Goal: Transaction & Acquisition: Purchase product/service

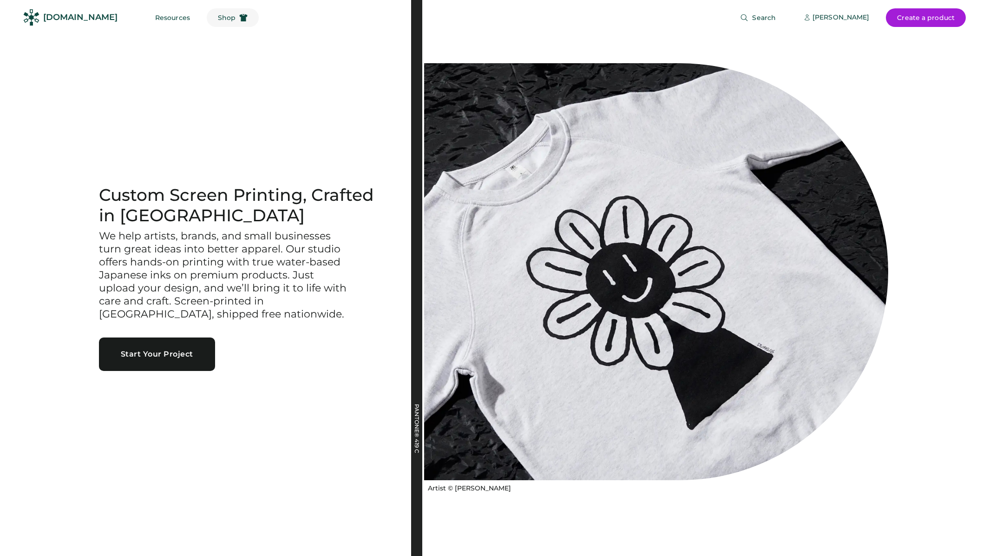
click at [218, 17] on span "Shop" at bounding box center [227, 17] width 18 height 7
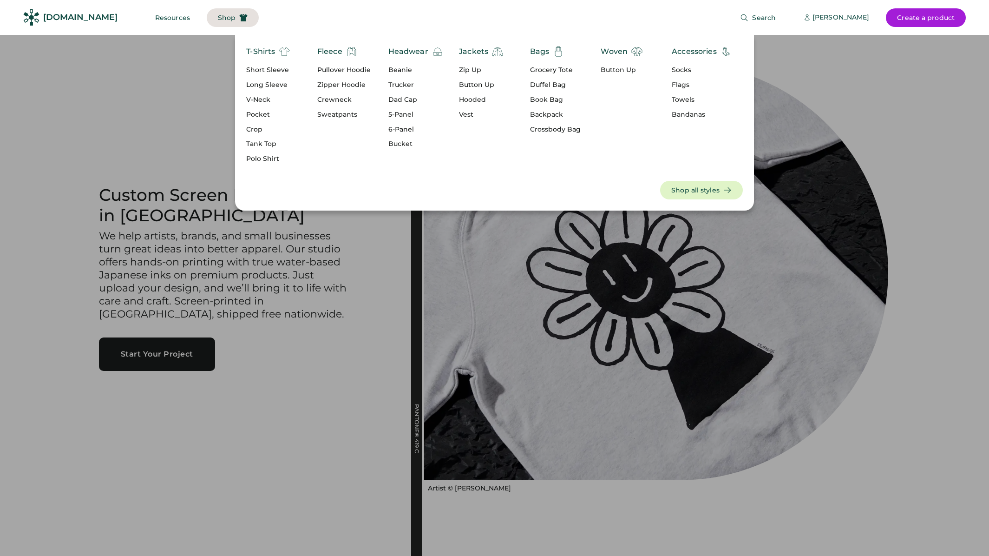
click at [397, 117] on div "5-Panel" at bounding box center [415, 114] width 55 height 9
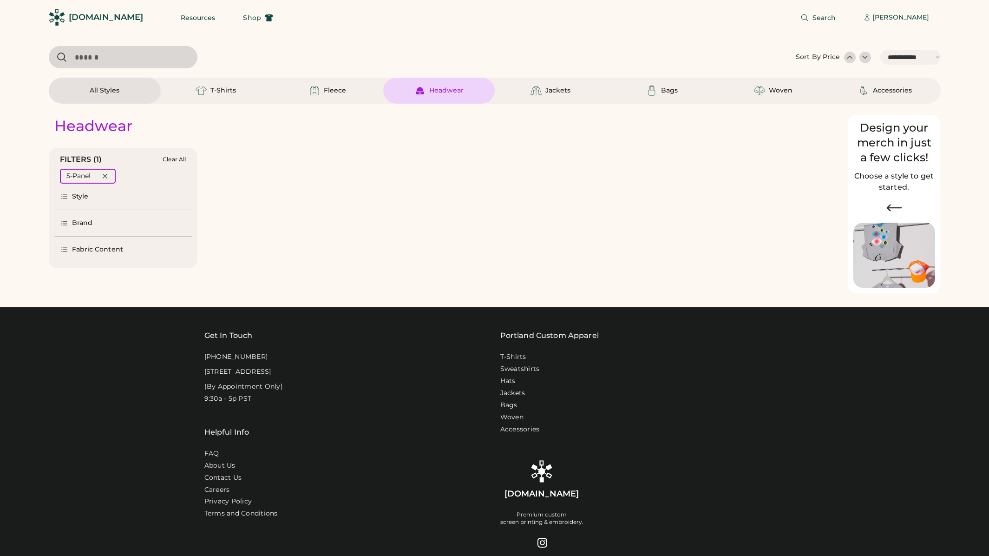
select select "*****"
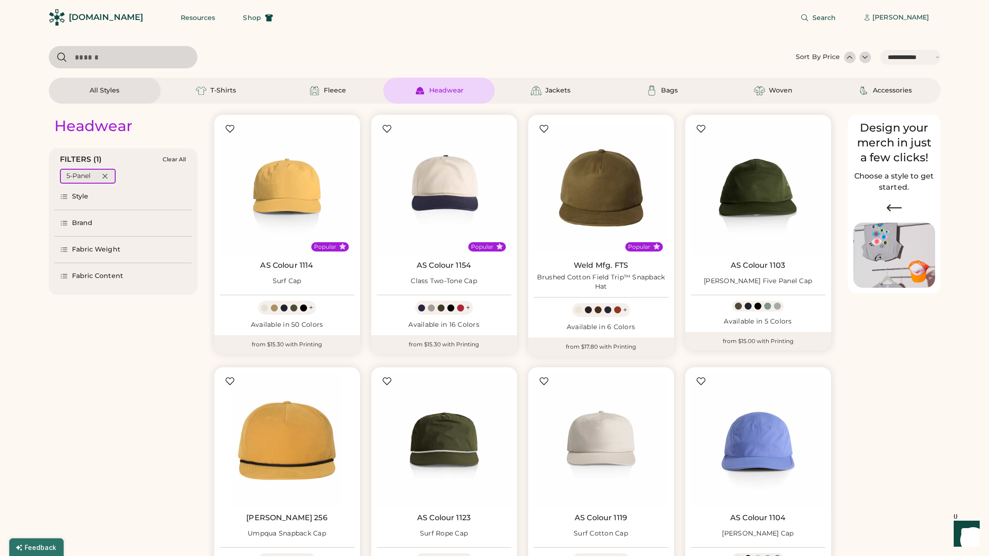
click at [106, 174] on icon at bounding box center [105, 176] width 8 height 8
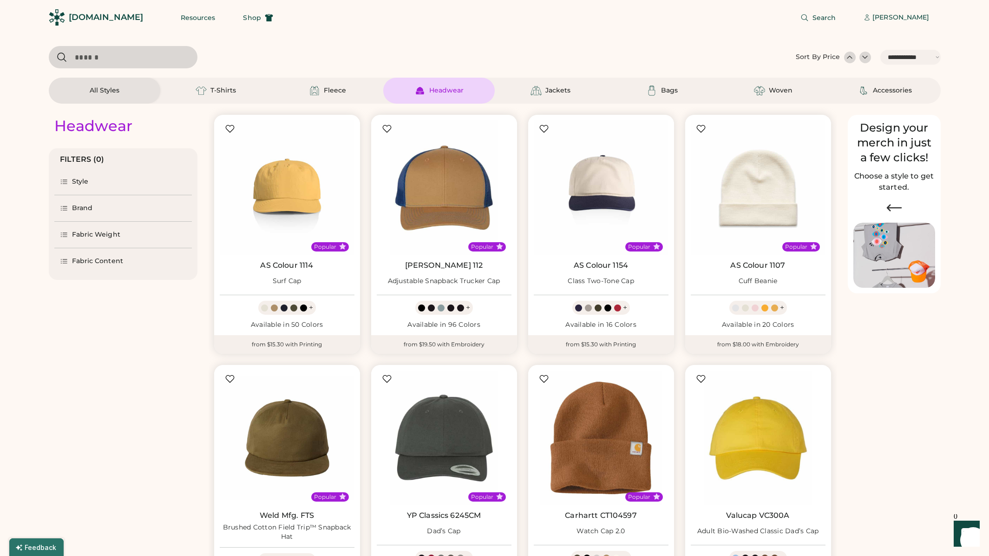
click at [77, 206] on div "Brand" at bounding box center [82, 208] width 21 height 9
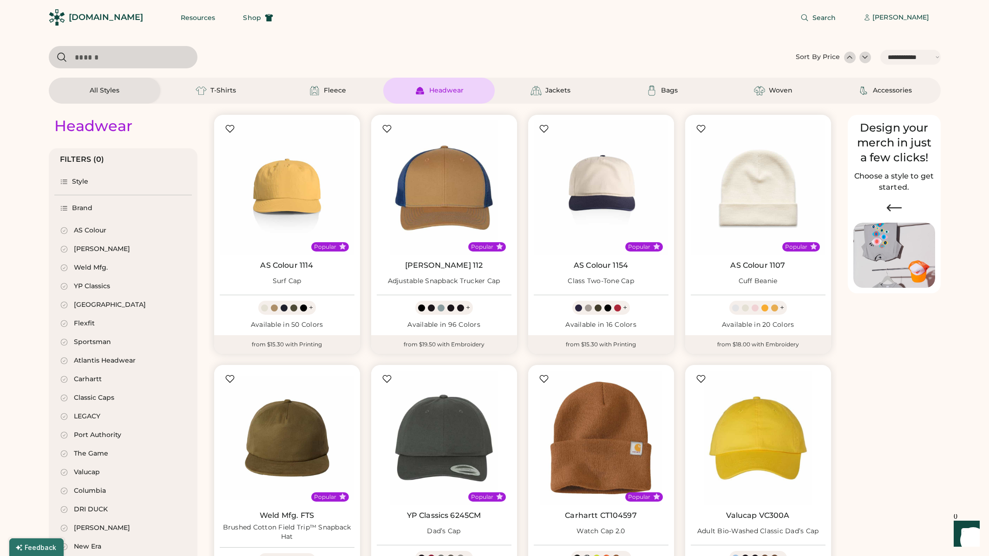
click at [71, 233] on div "AS Colour" at bounding box center [83, 230] width 46 height 9
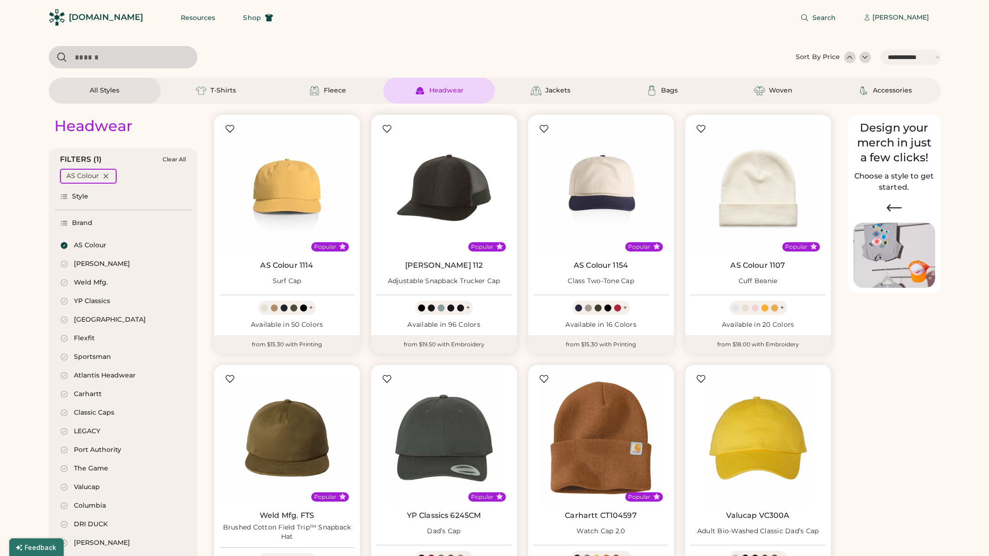
select select "*"
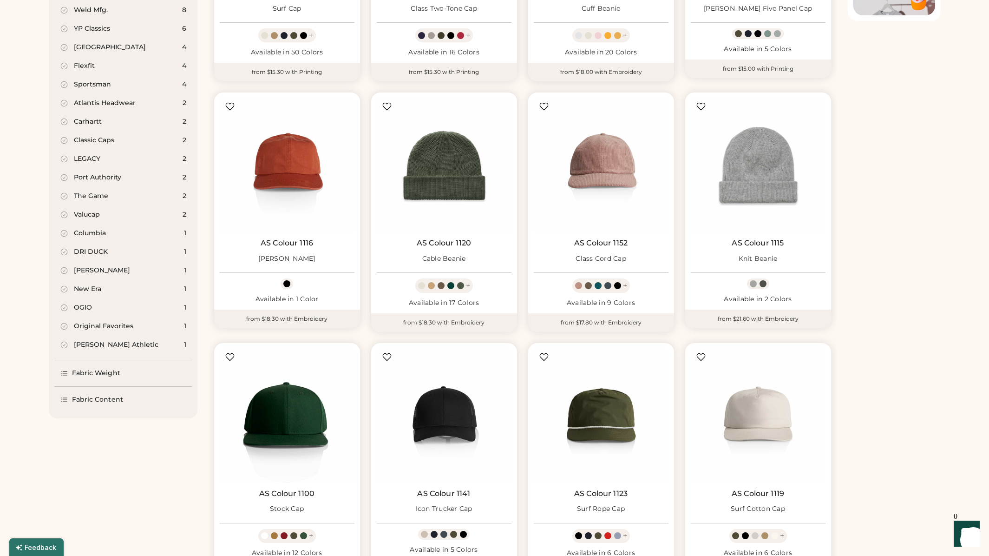
select select "*****"
select select "*"
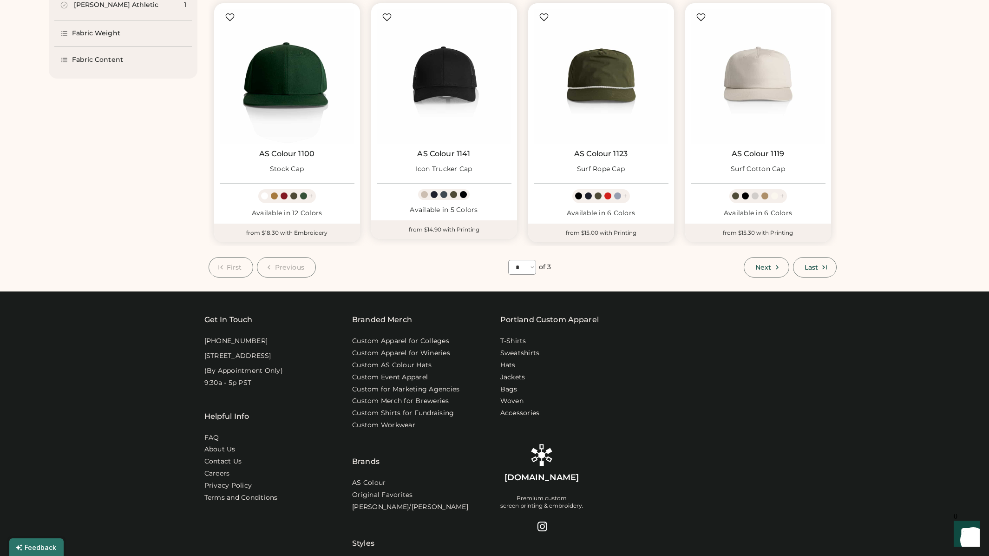
scroll to position [554, 0]
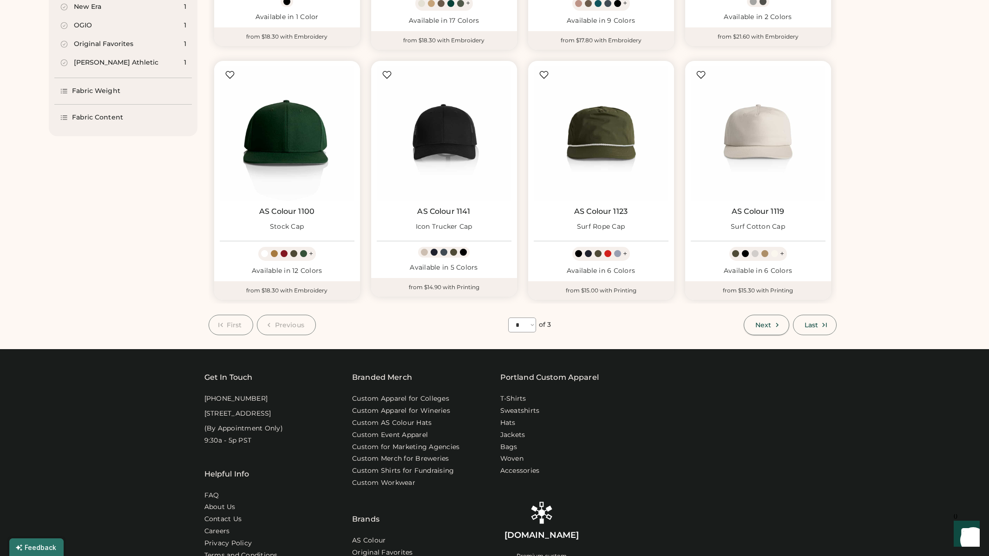
click at [761, 323] on span "Next" at bounding box center [764, 325] width 16 height 7
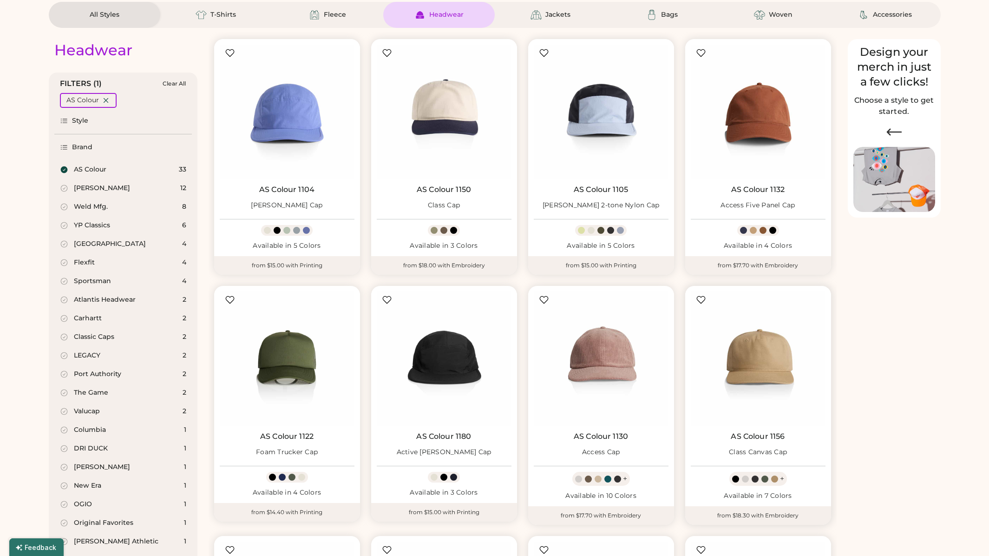
scroll to position [40, 0]
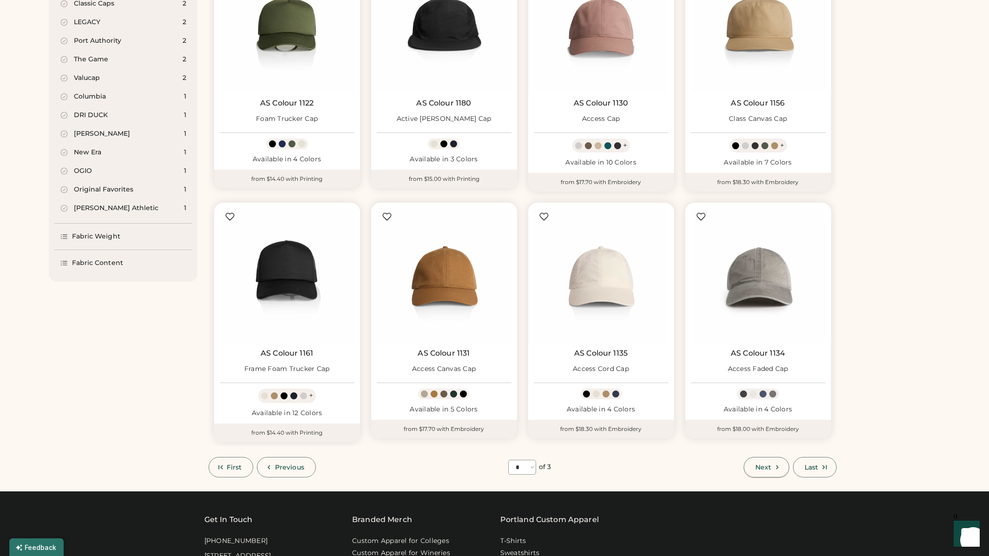
click at [762, 461] on button "Next" at bounding box center [767, 467] width 46 height 20
select select "*"
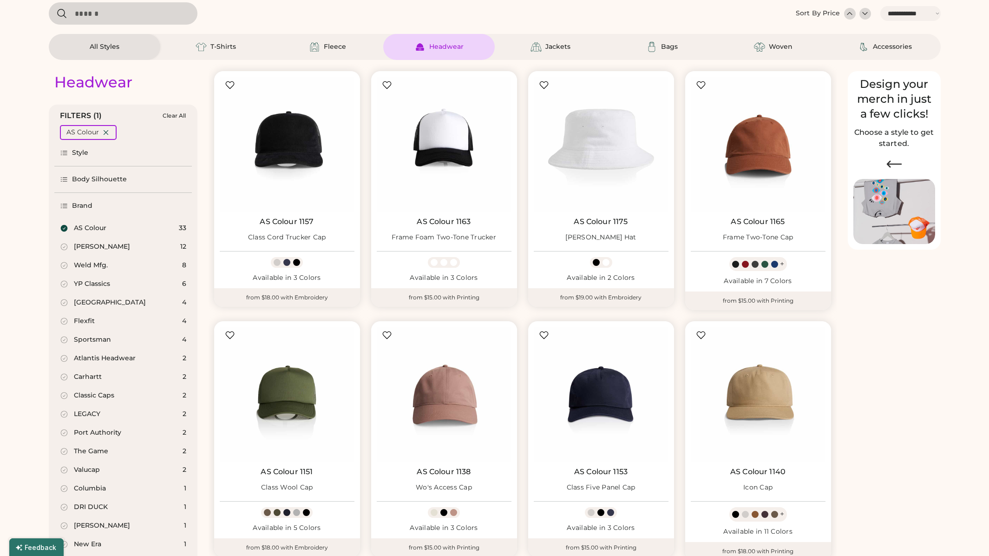
scroll to position [40, 0]
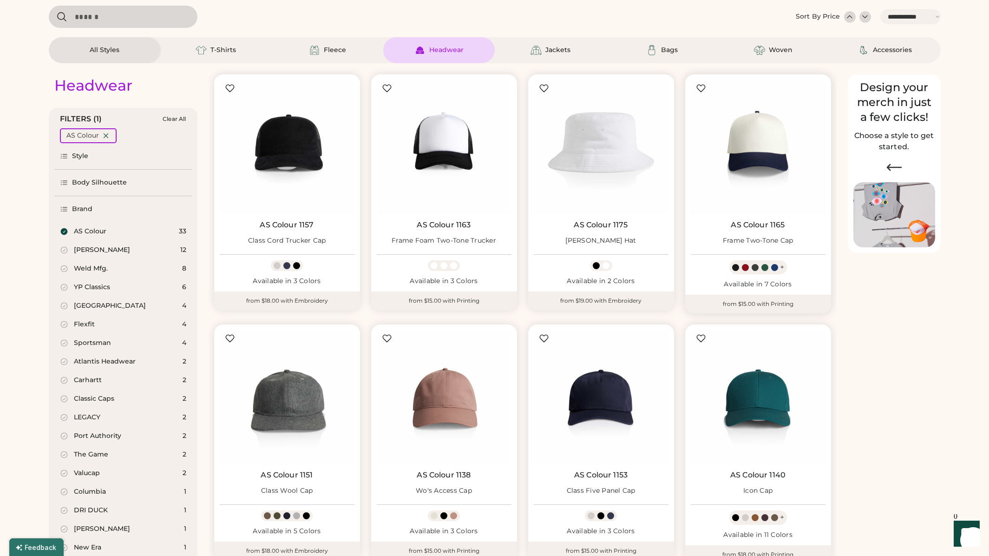
click at [738, 196] on img at bounding box center [758, 147] width 135 height 135
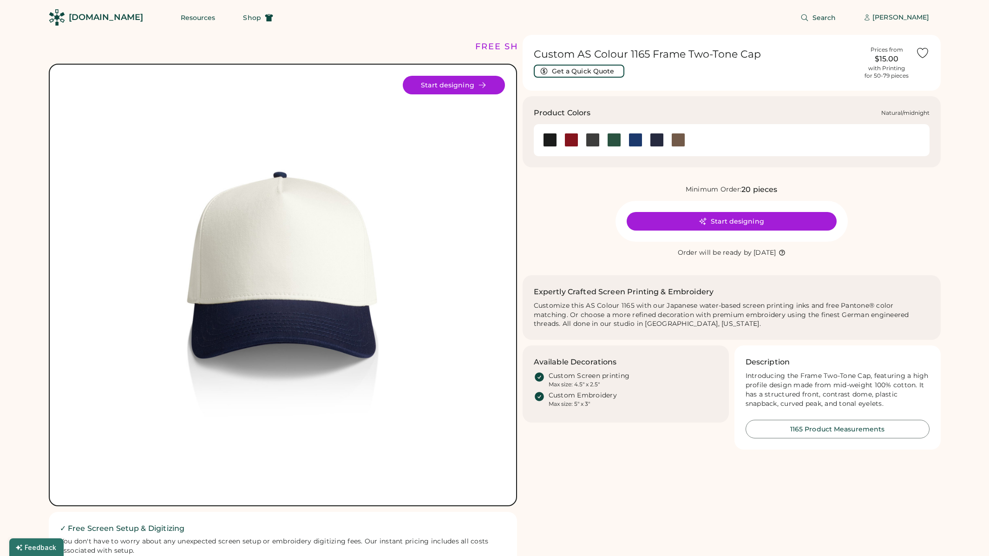
click at [658, 142] on div at bounding box center [657, 140] width 14 height 14
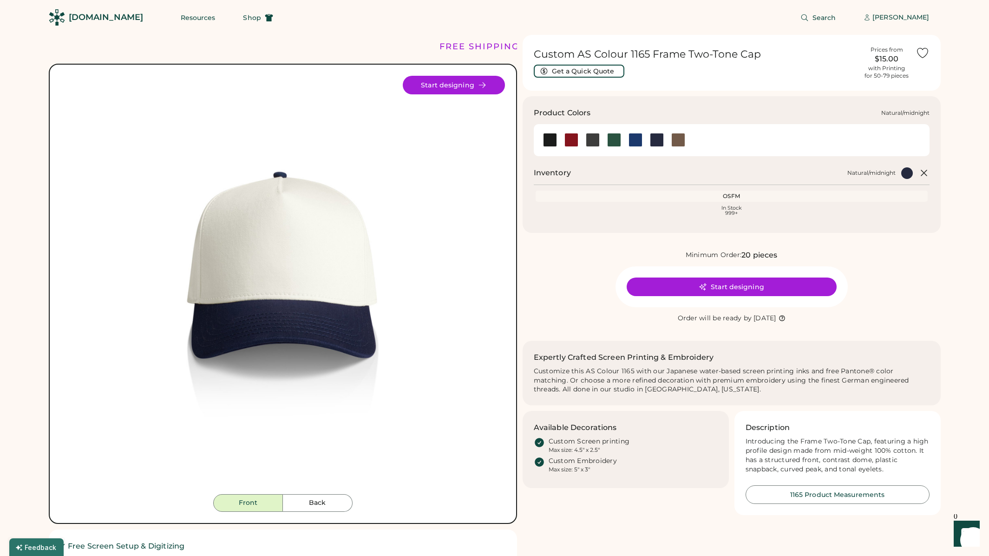
click at [658, 142] on div at bounding box center [657, 140] width 14 height 14
click at [653, 145] on div at bounding box center [657, 140] width 14 height 14
click at [548, 141] on div at bounding box center [550, 140] width 14 height 14
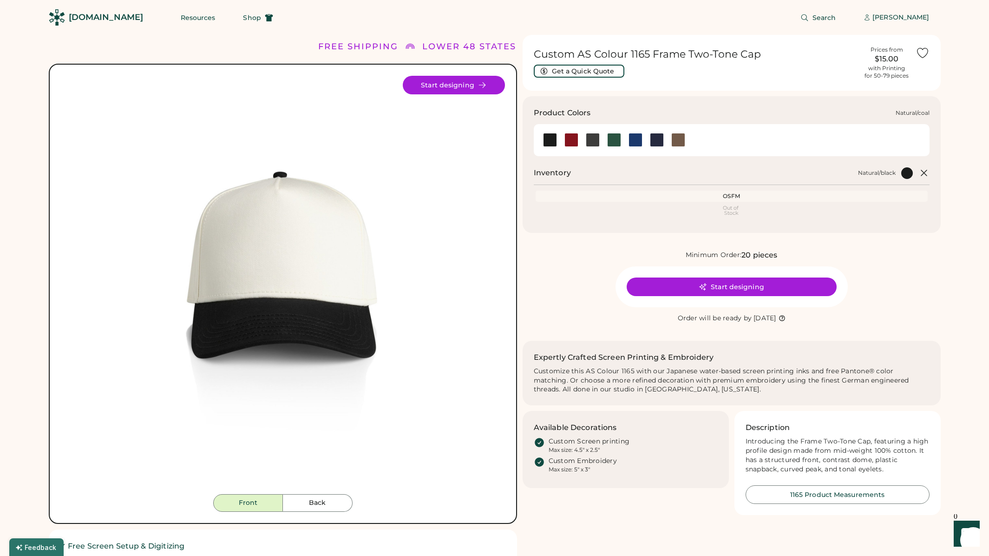
click at [592, 143] on div at bounding box center [593, 140] width 14 height 14
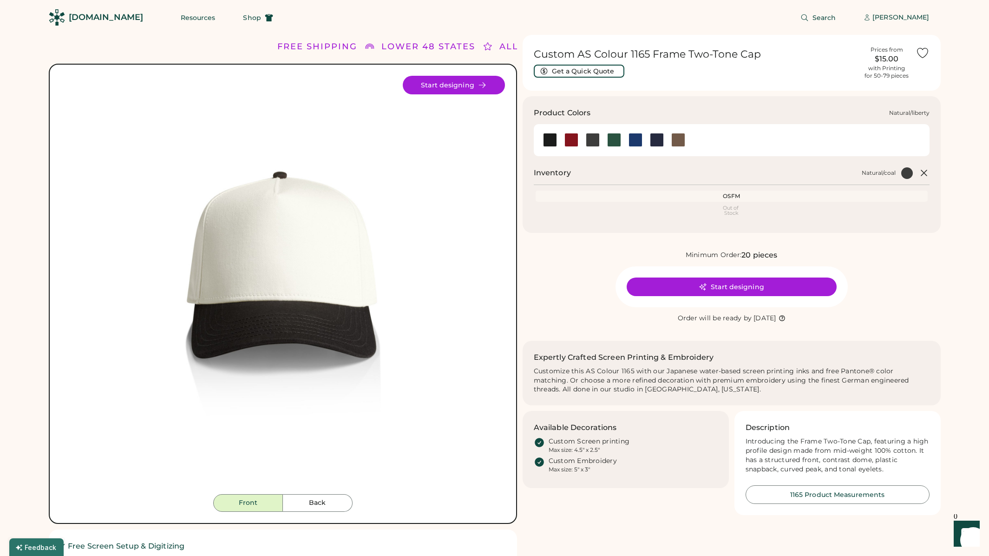
click at [636, 143] on div at bounding box center [636, 140] width 14 height 14
click at [635, 142] on div at bounding box center [636, 140] width 14 height 14
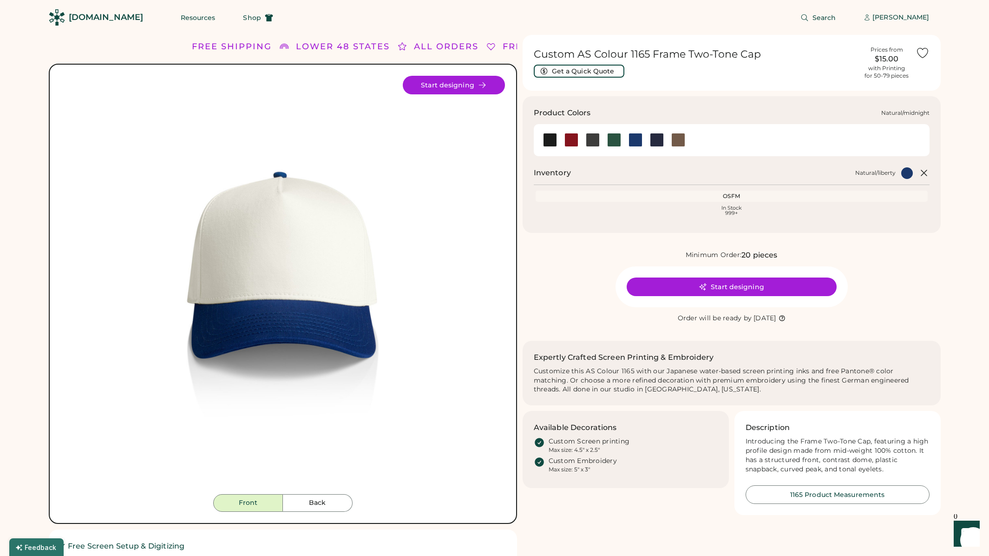
click at [656, 142] on div at bounding box center [657, 140] width 14 height 14
